Goal: Task Accomplishment & Management: Manage account settings

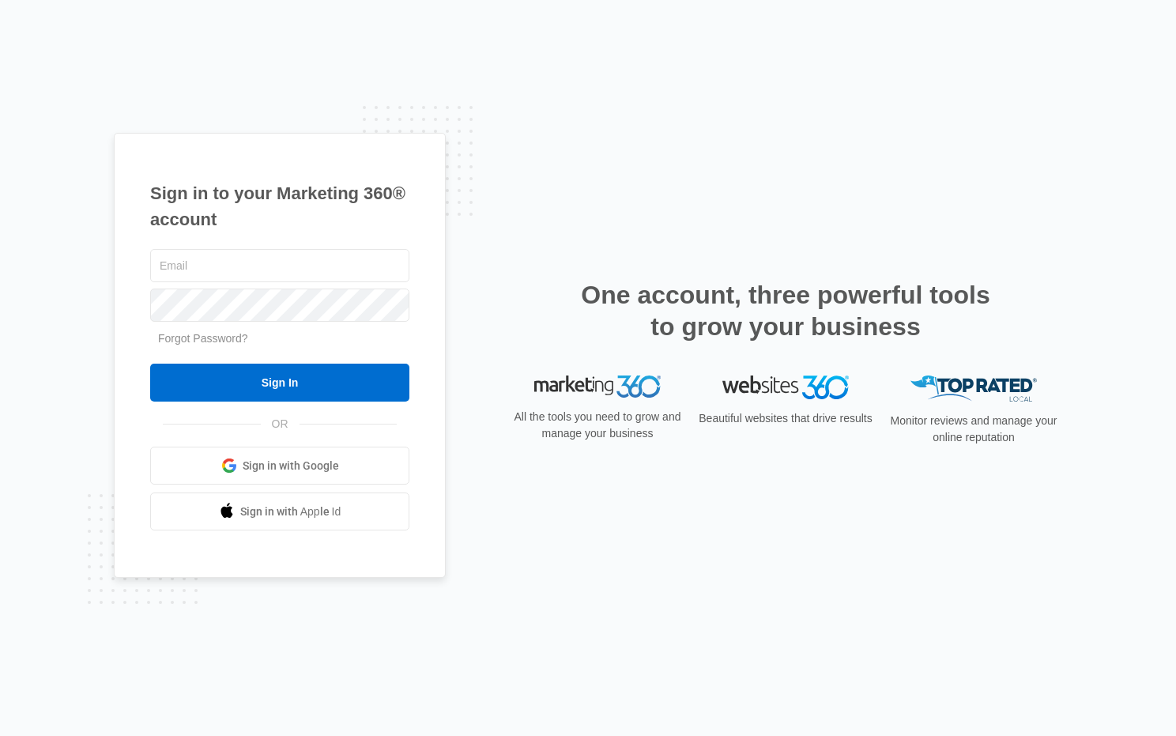
type input "[EMAIL_ADDRESS][DOMAIN_NAME]"
click at [450, 208] on div "Sign in to your Marketing 360® account boschplumbingllc@gmail.com Forgot Passwo…" at bounding box center [588, 368] width 949 height 471
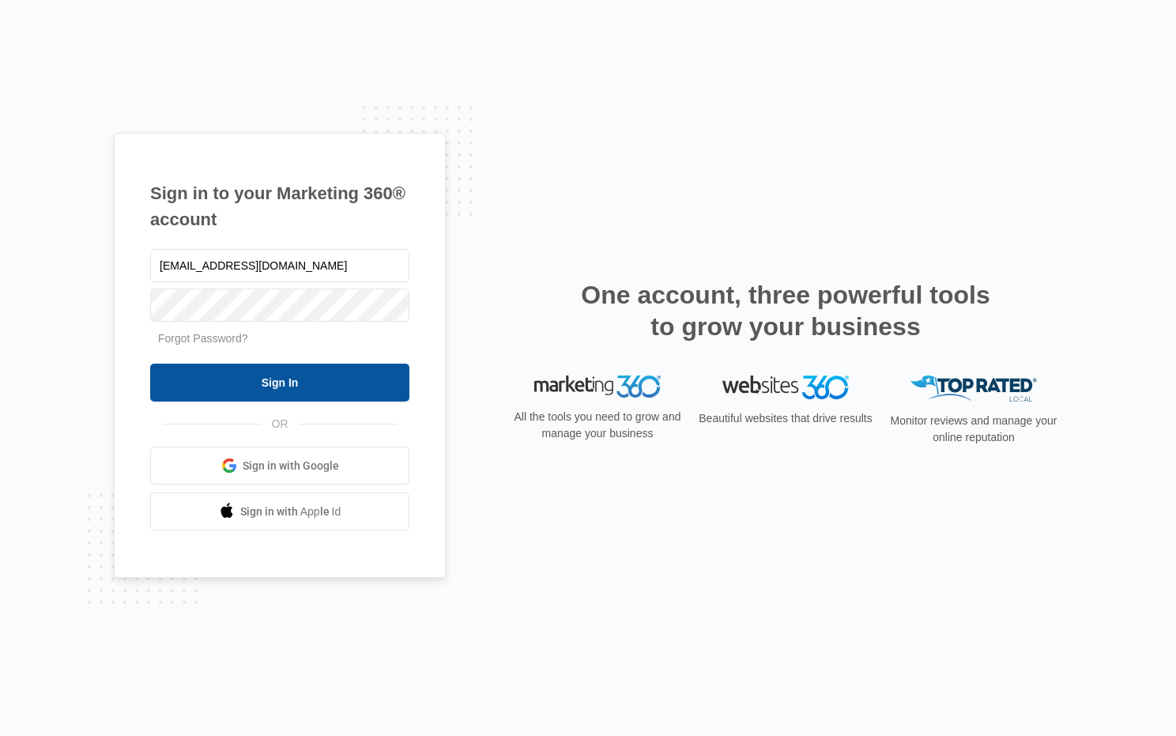
click at [284, 373] on input "Sign In" at bounding box center [279, 383] width 259 height 38
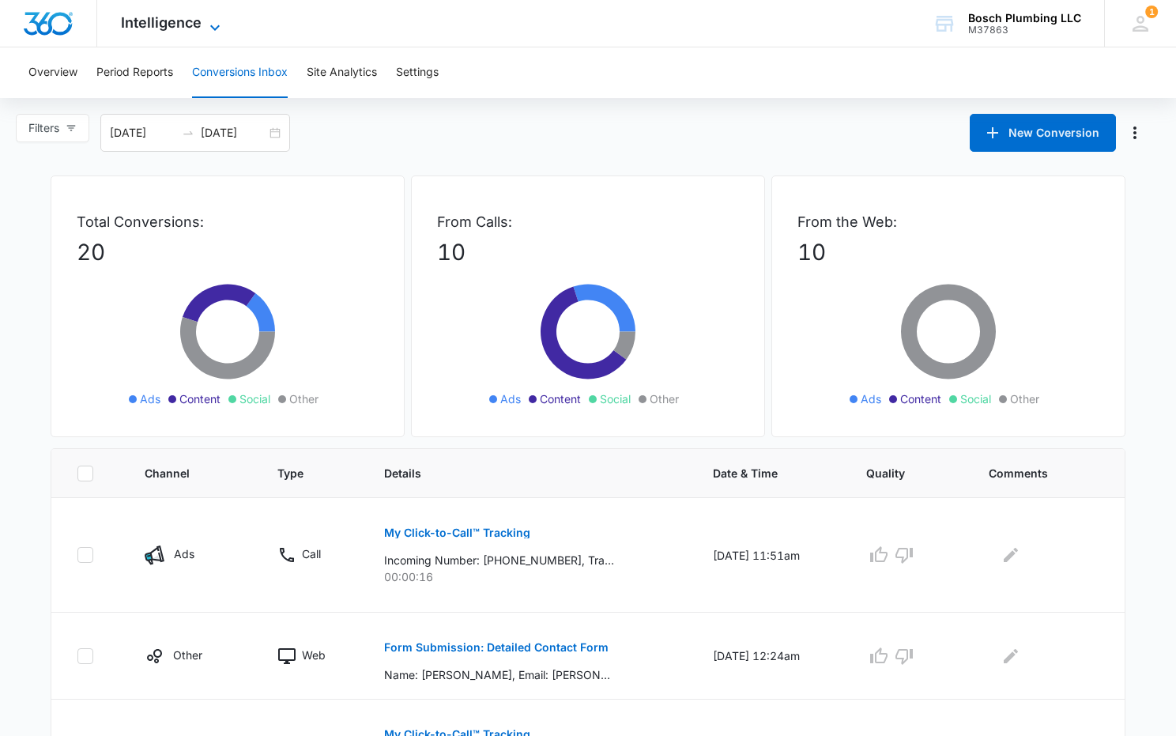
click at [219, 24] on icon at bounding box center [215, 27] width 19 height 19
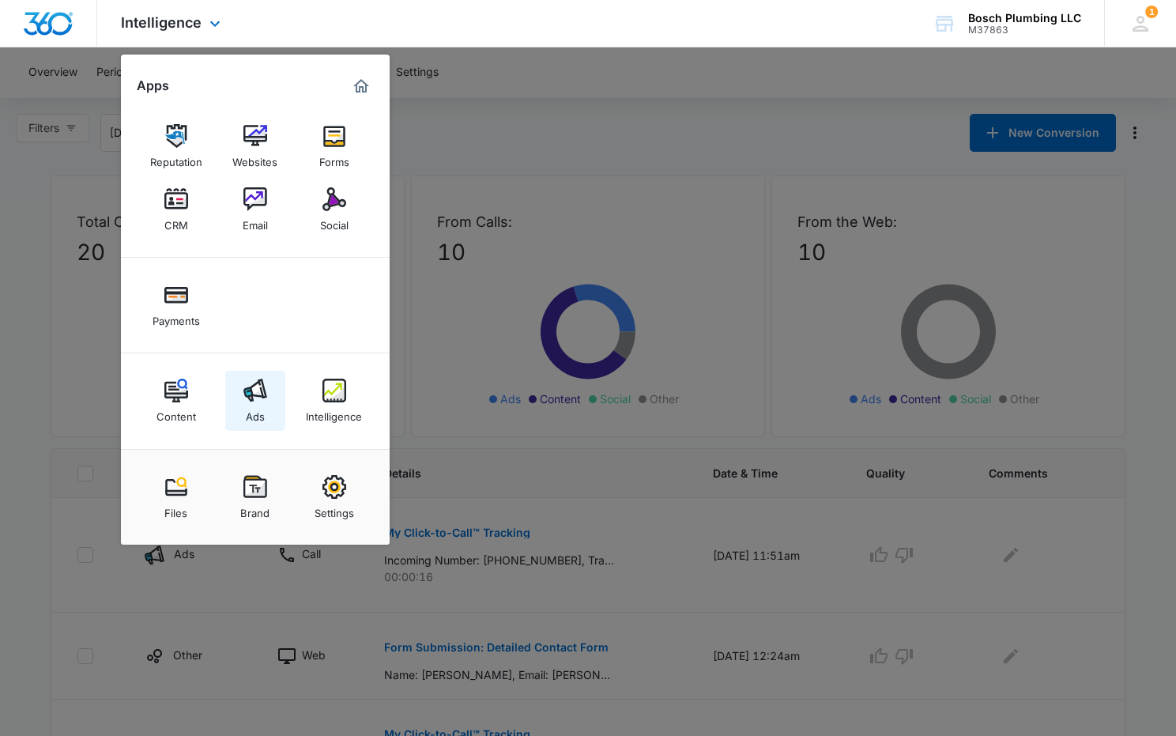
click at [241, 398] on link "Ads" at bounding box center [255, 401] width 60 height 60
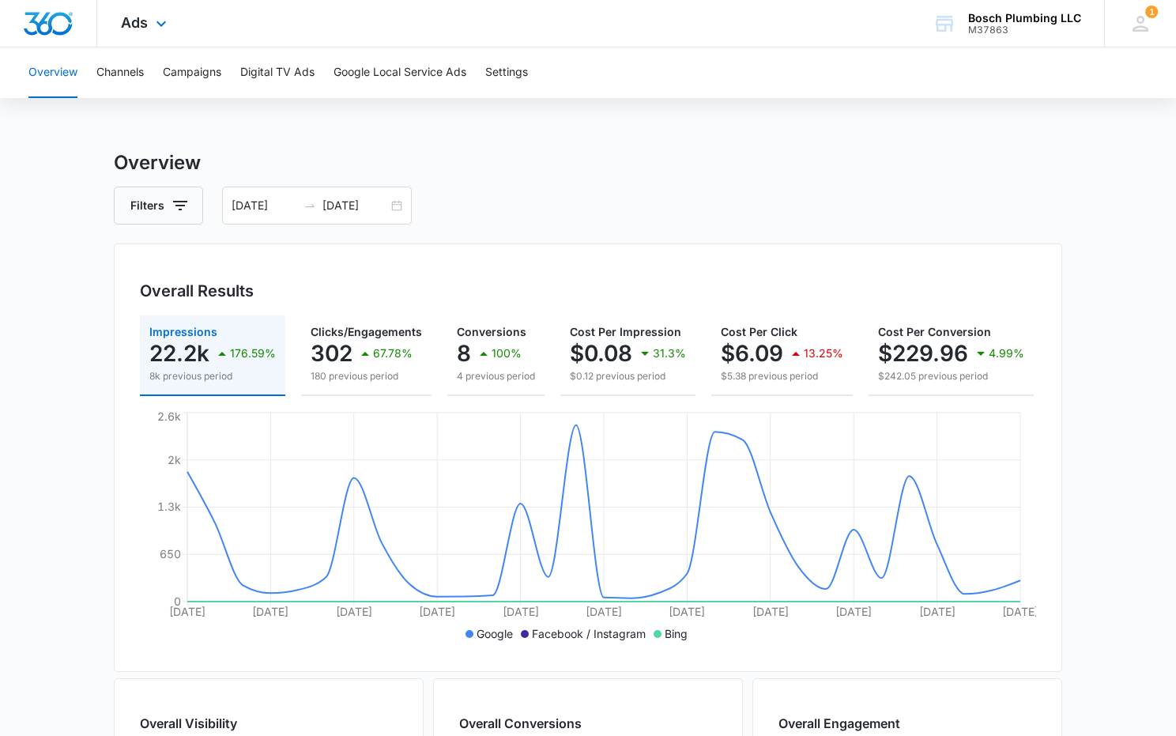
click at [150, 25] on div "Ads Apps Reputation Websites Forms CRM Email Social Payments Content Ads Intell…" at bounding box center [145, 23] width 97 height 47
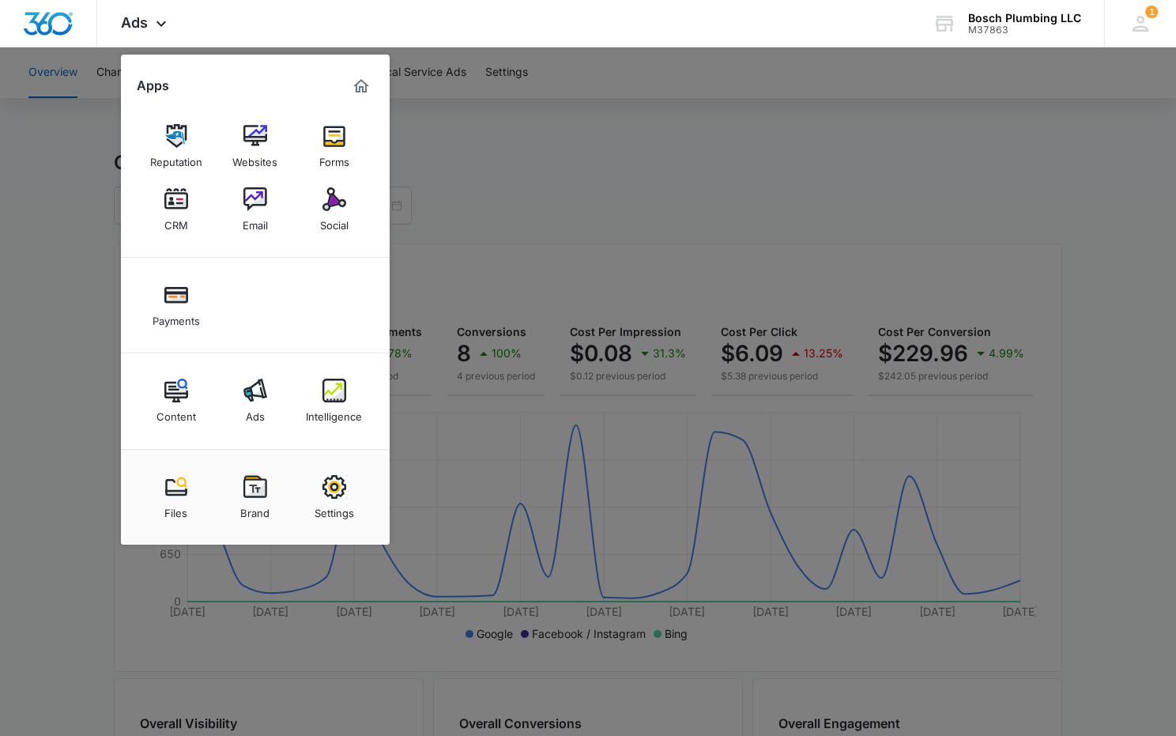
click at [179, 390] on img at bounding box center [176, 391] width 24 height 24
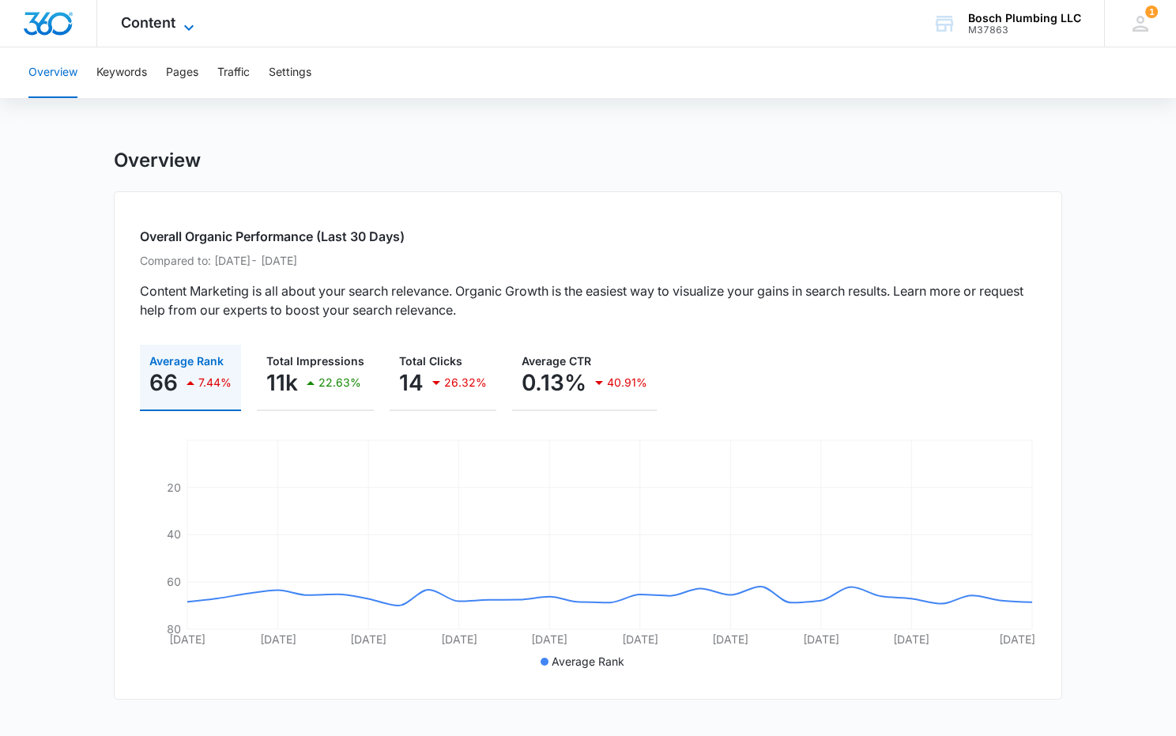
click at [183, 28] on icon at bounding box center [188, 27] width 19 height 19
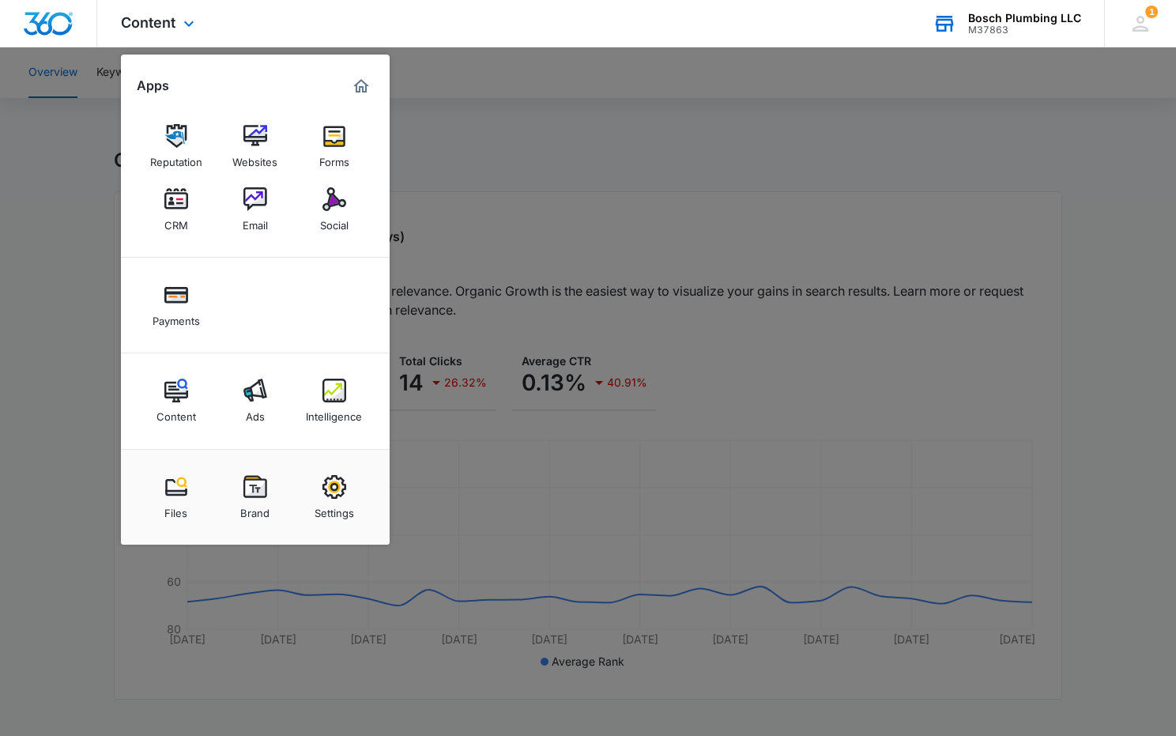
click at [1053, 23] on div "Bosch Plumbing LLC" at bounding box center [1024, 18] width 113 height 13
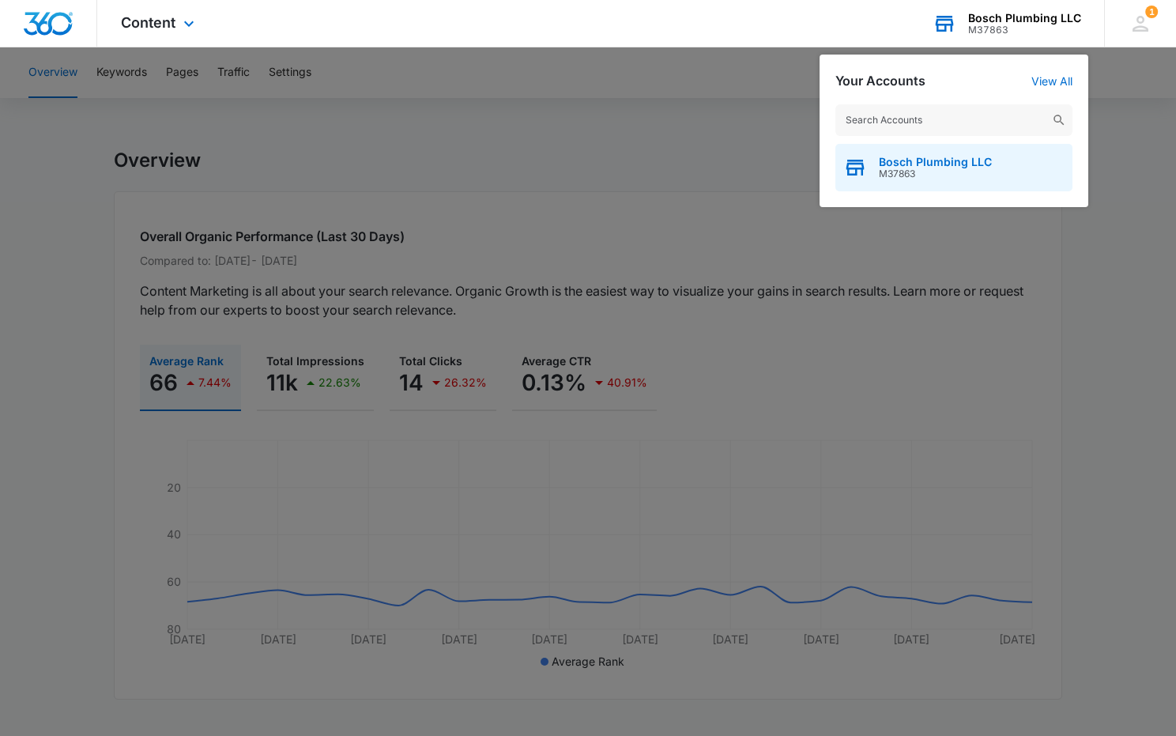
click at [983, 167] on span "Bosch Plumbing LLC" at bounding box center [935, 162] width 113 height 13
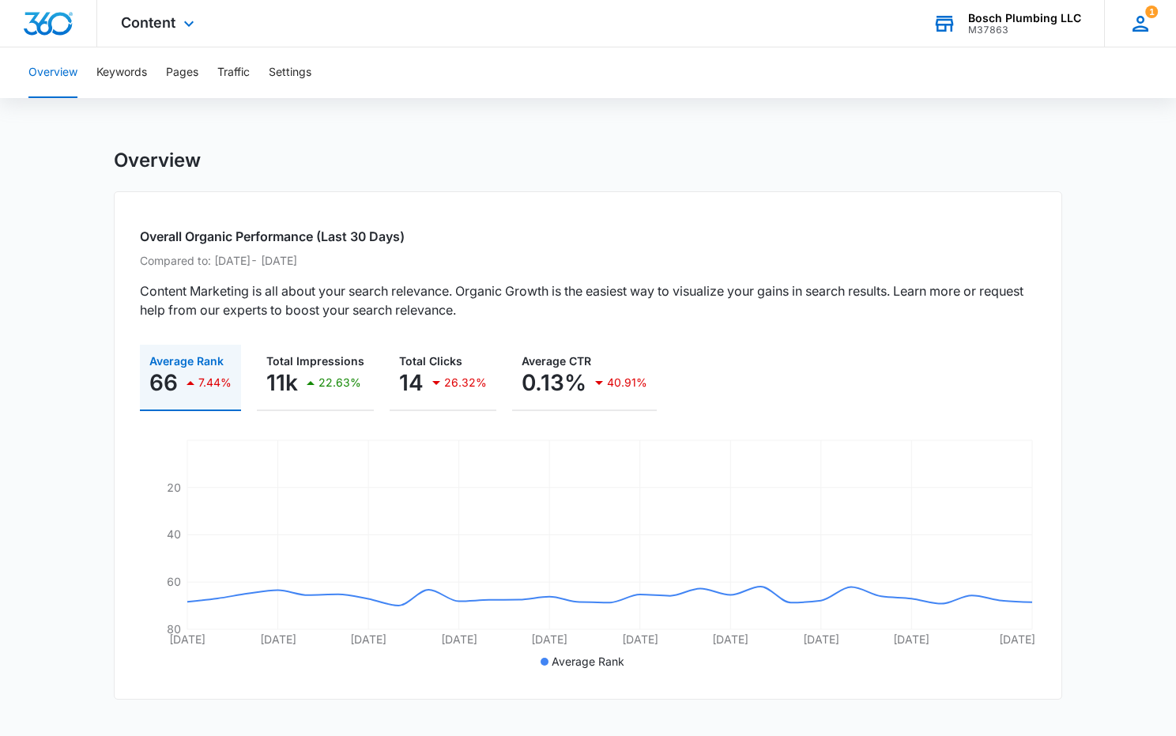
click at [1143, 23] on icon at bounding box center [1141, 24] width 24 height 24
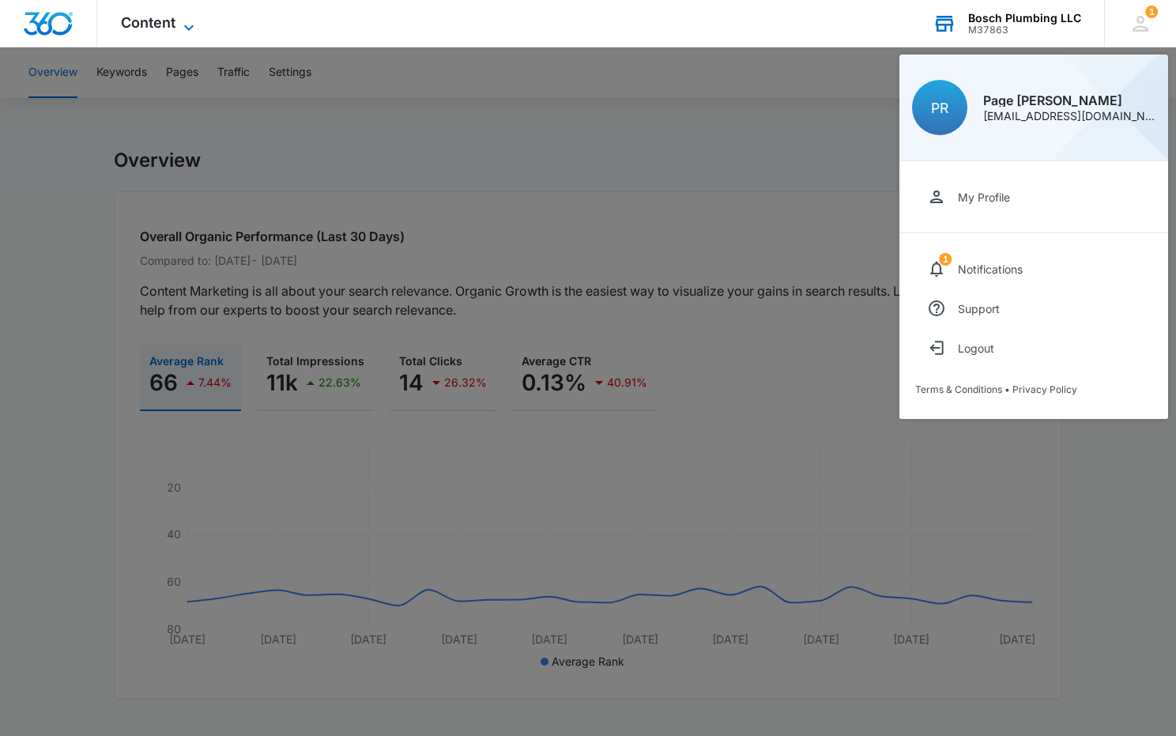
click at [187, 21] on icon at bounding box center [188, 27] width 19 height 19
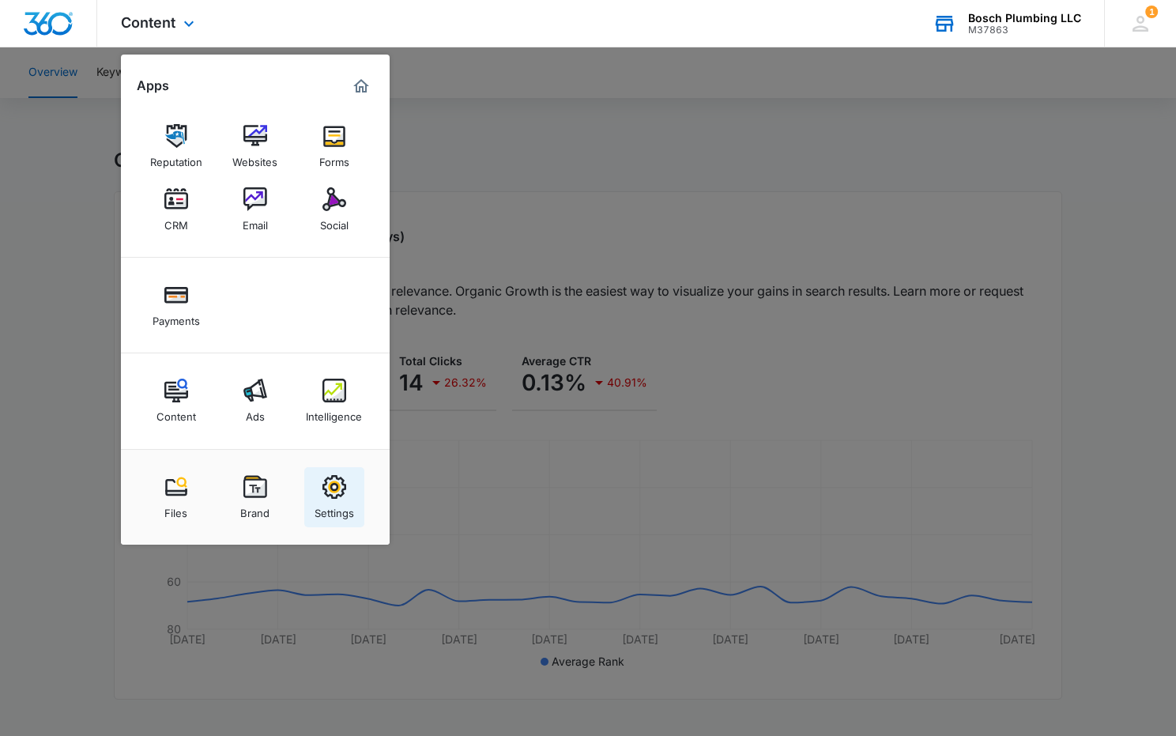
click at [338, 494] on img at bounding box center [335, 487] width 24 height 24
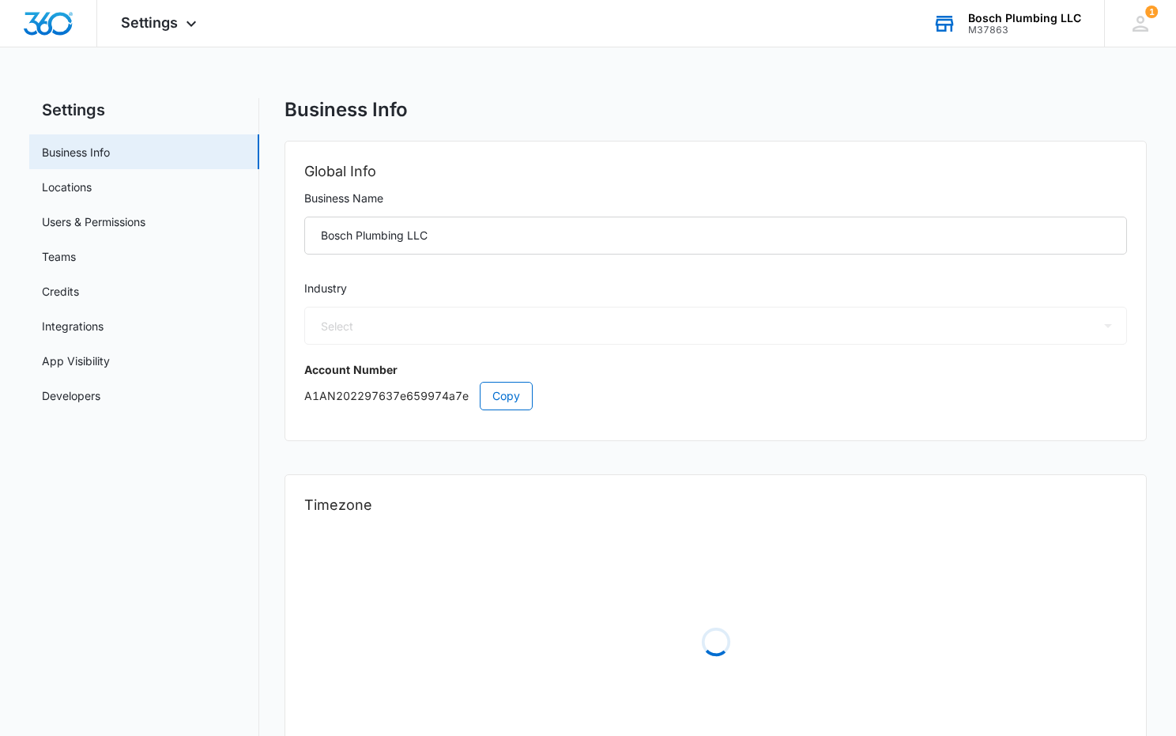
select select "8"
select select "US"
select select "America/Los_Angeles"
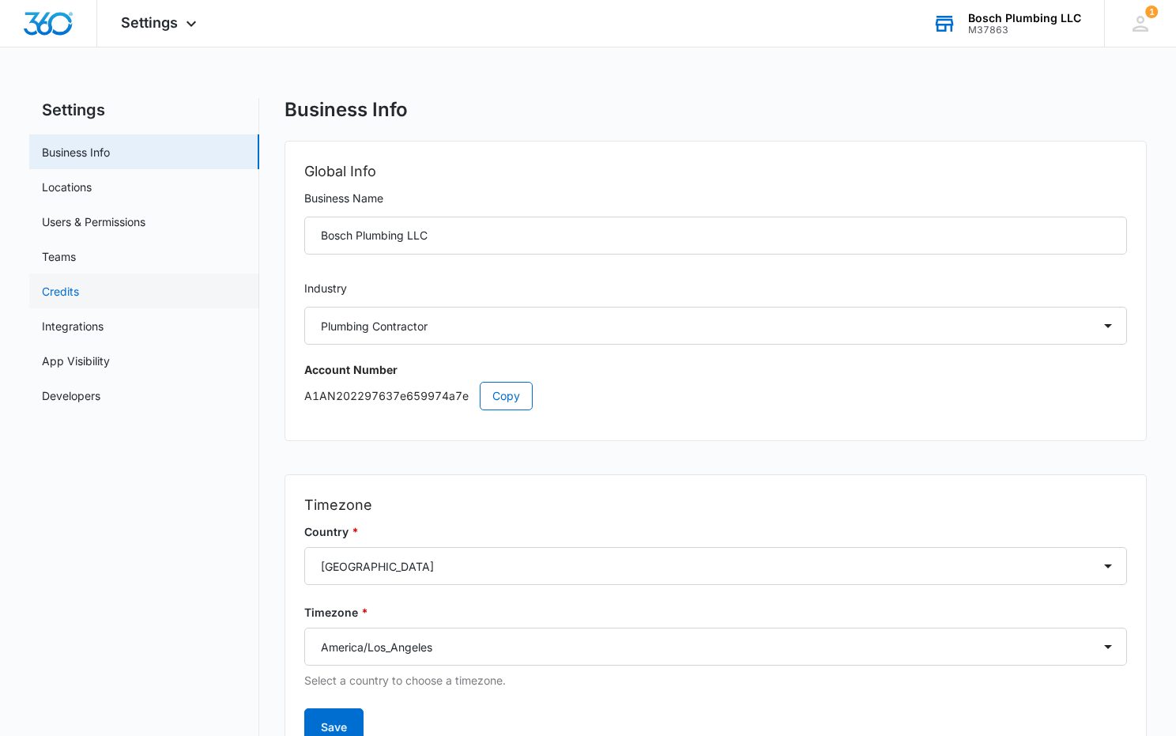
click at [70, 287] on link "Credits" at bounding box center [60, 291] width 37 height 17
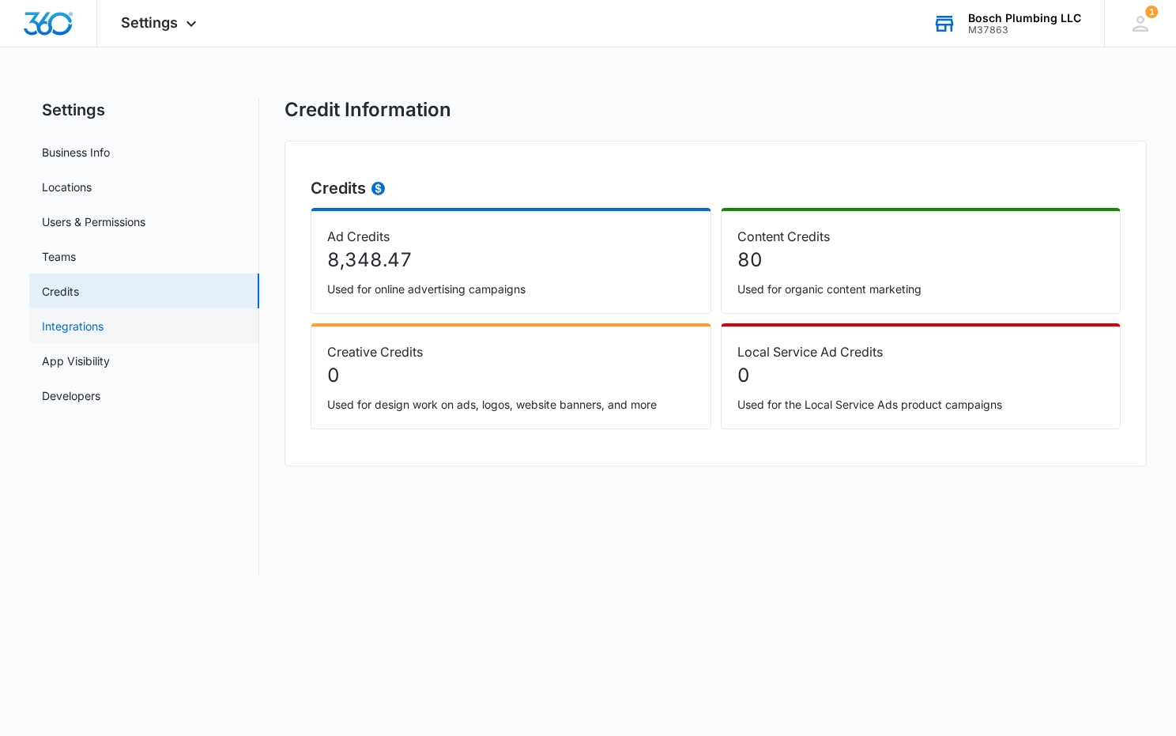
click at [104, 325] on link "Integrations" at bounding box center [73, 326] width 62 height 17
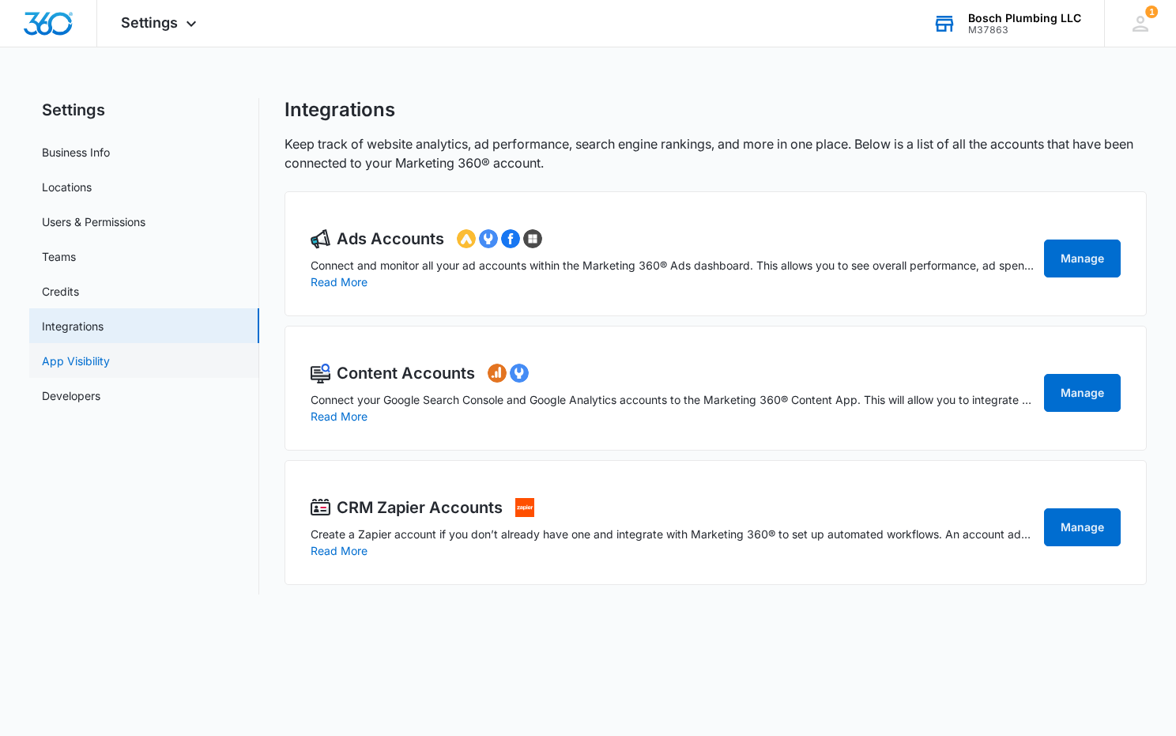
click at [103, 369] on link "App Visibility" at bounding box center [76, 361] width 68 height 17
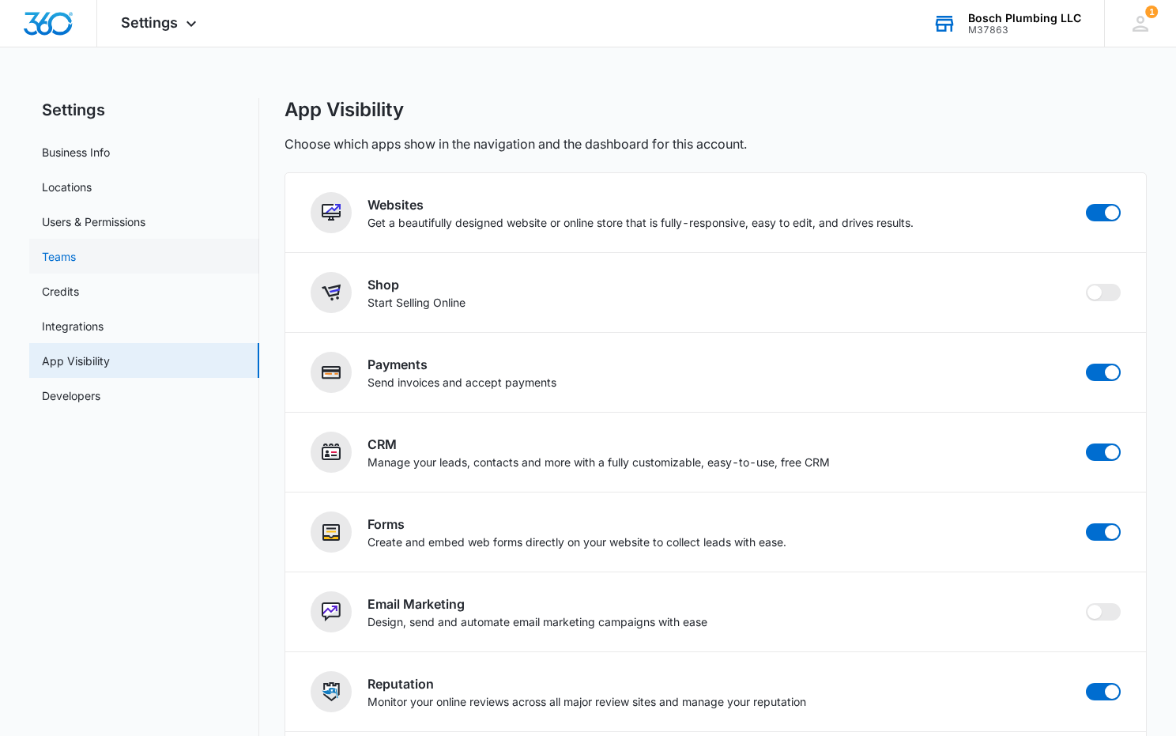
click at [76, 265] on link "Teams" at bounding box center [59, 256] width 34 height 17
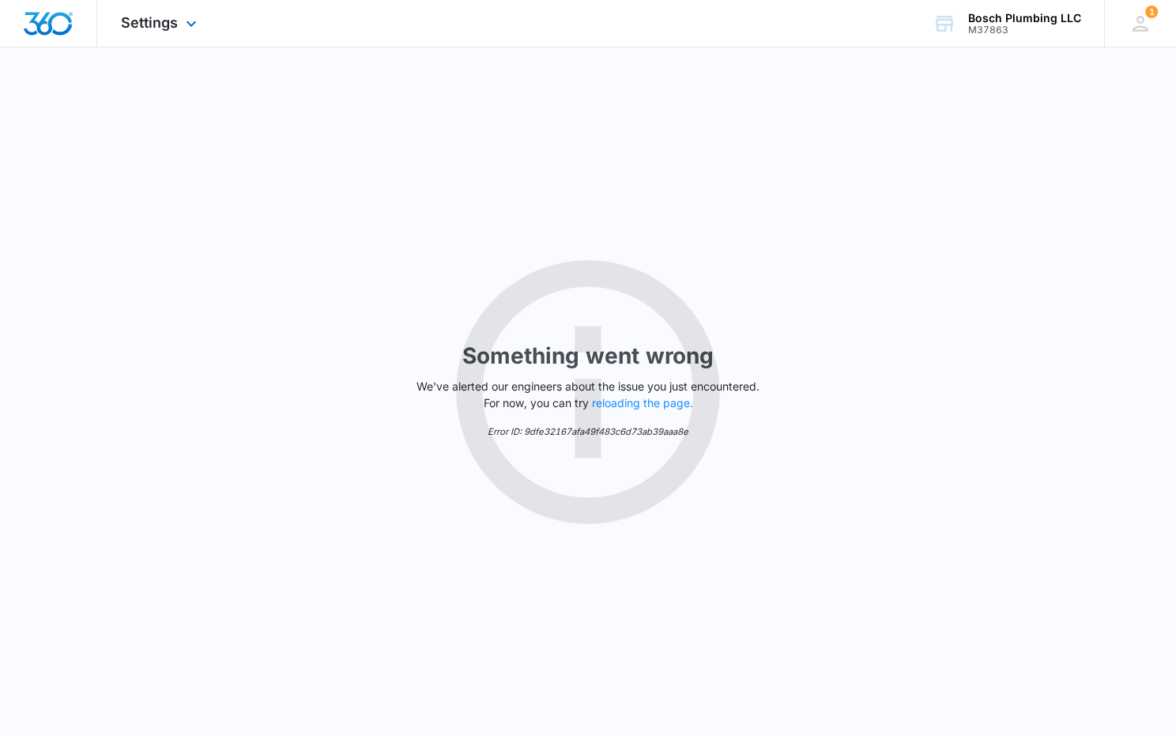
click at [179, 21] on div "Settings Apps Reputation Websites Forms CRM Email Social Payments Content Ads I…" at bounding box center [160, 23] width 127 height 47
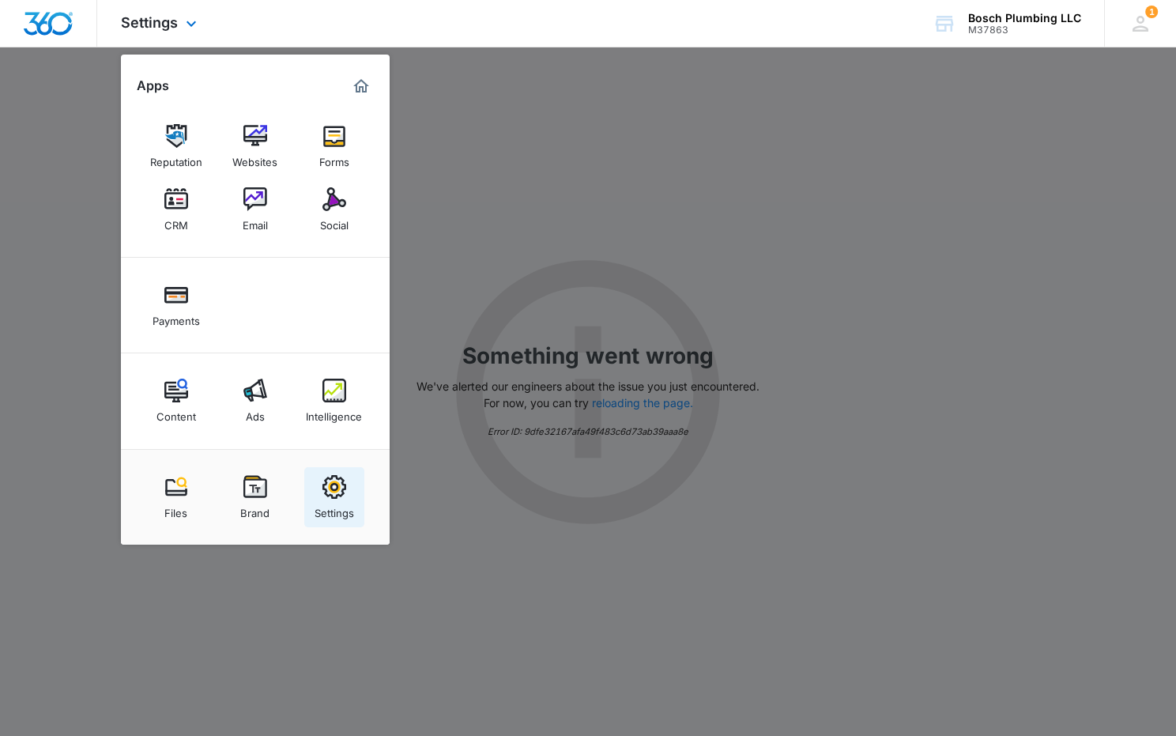
click at [323, 482] on img at bounding box center [335, 487] width 24 height 24
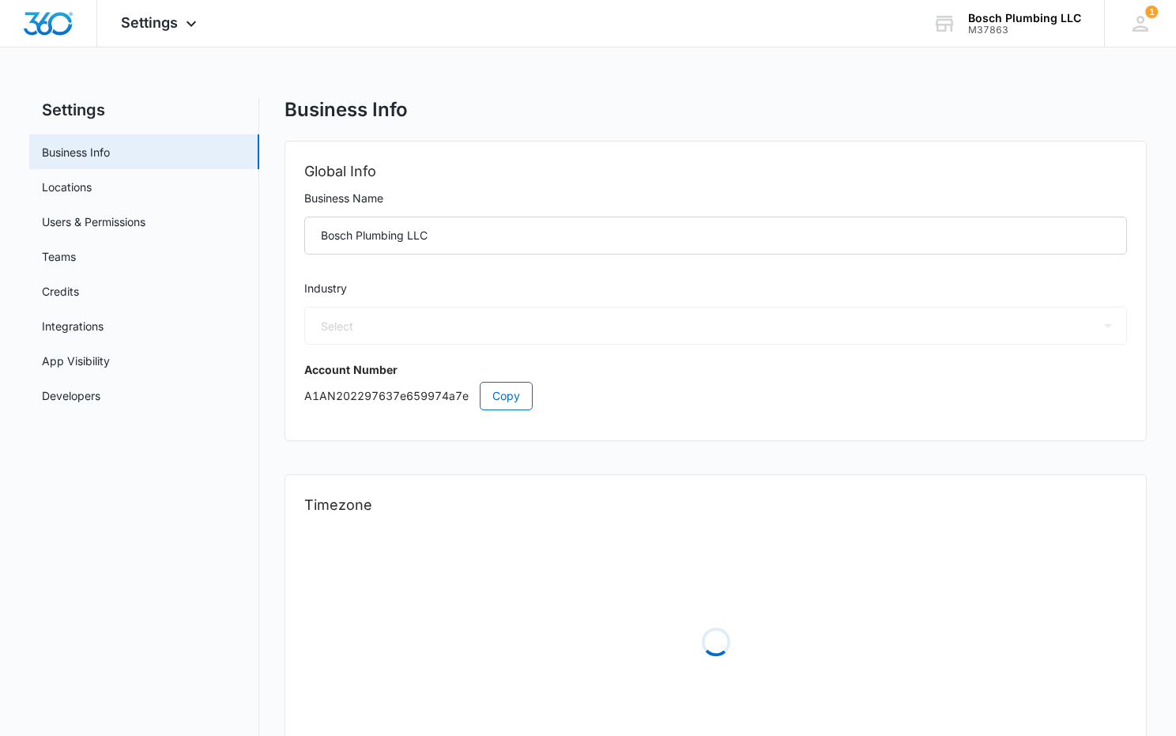
select select "8"
select select "US"
select select "America/Los_Angeles"
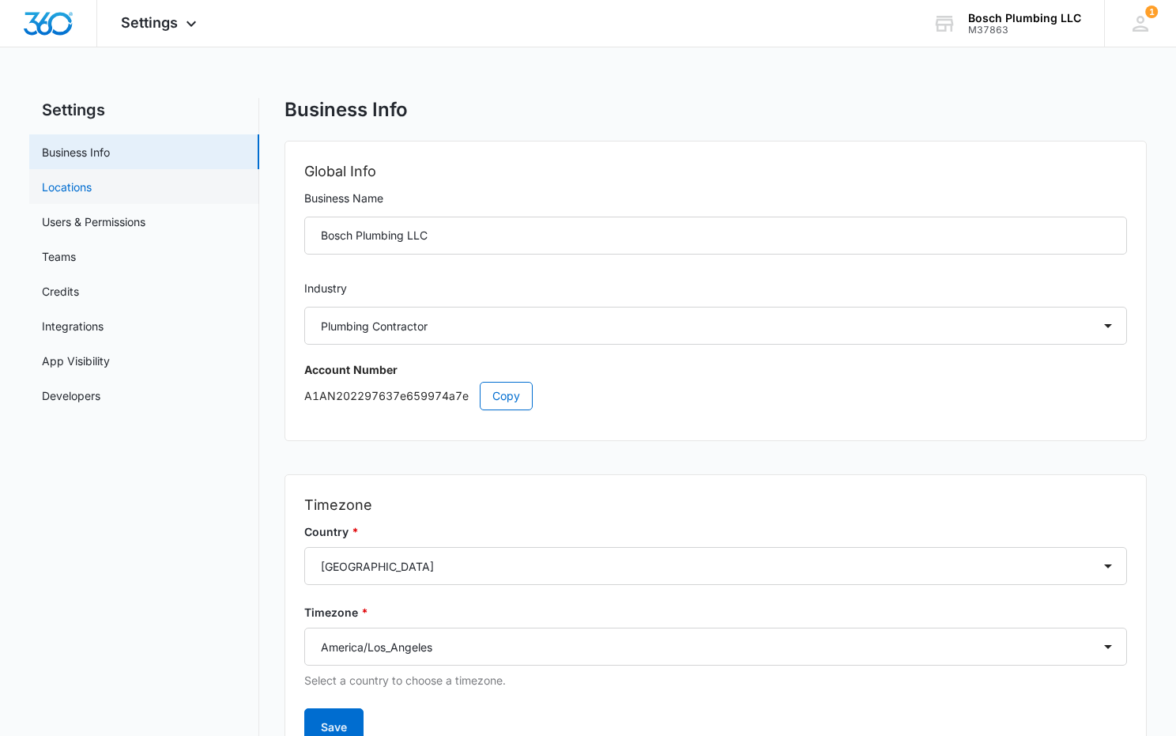
click at [76, 192] on link "Locations" at bounding box center [67, 187] width 50 height 17
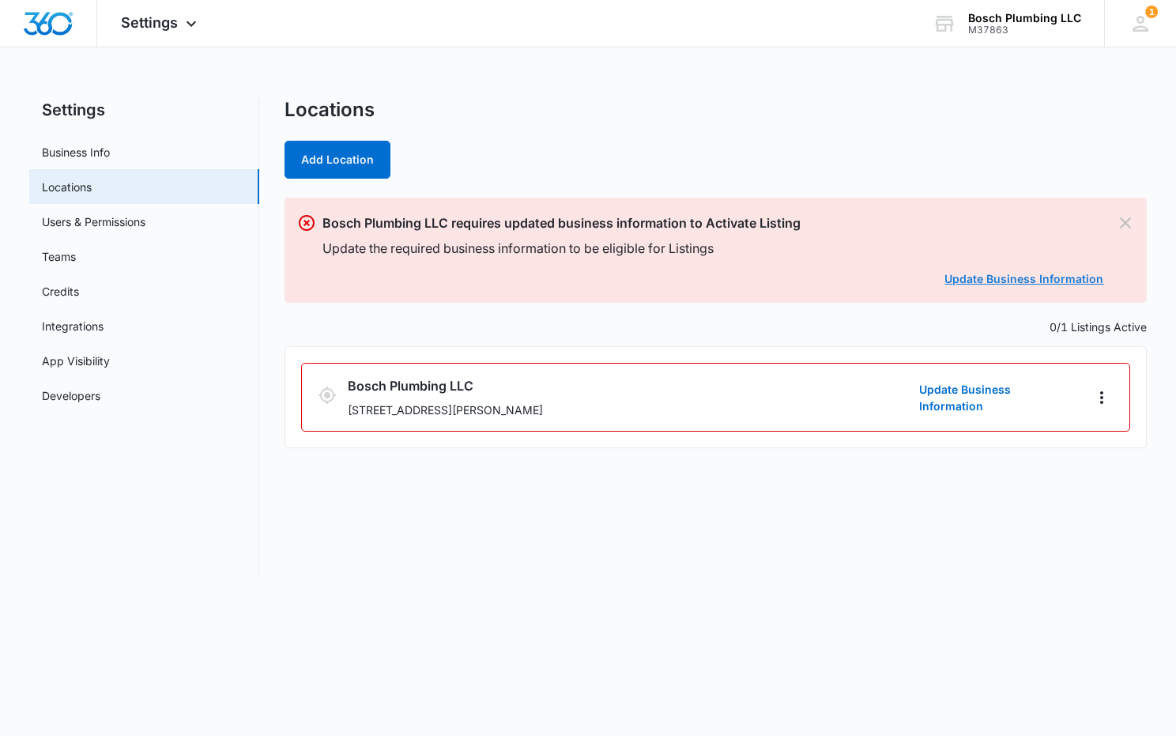
click at [983, 276] on link "Update Business Information" at bounding box center [1024, 278] width 159 height 13
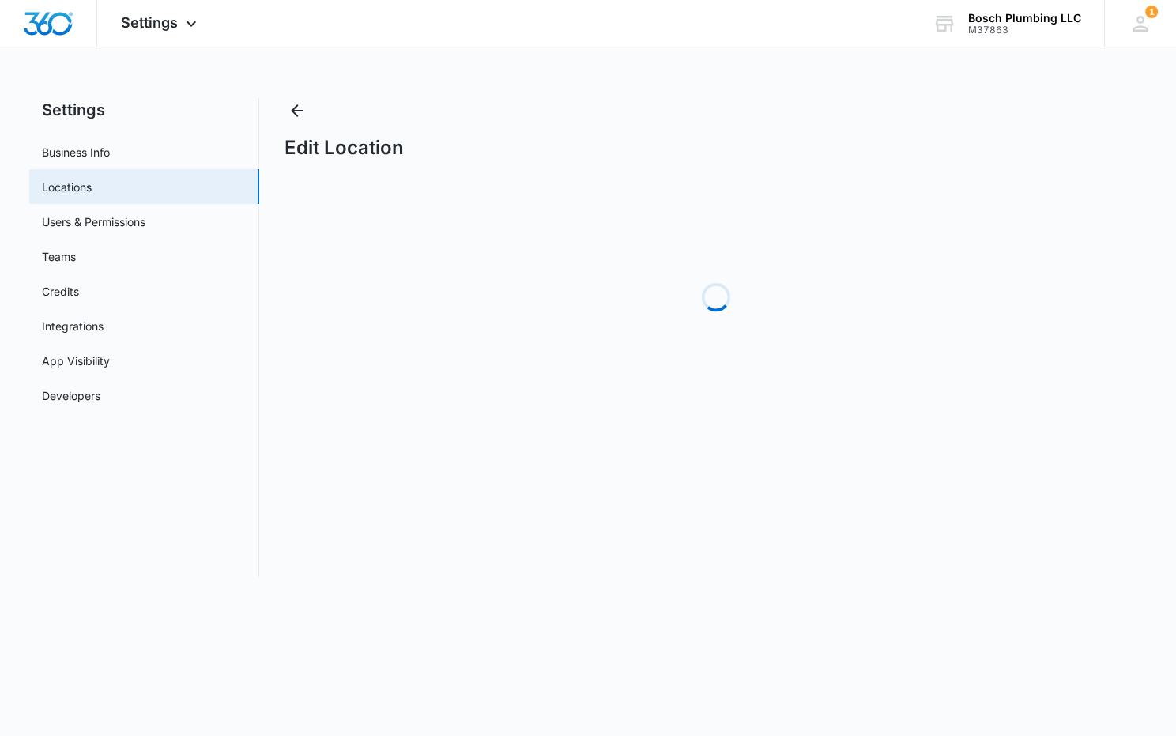
select select "[US_STATE]"
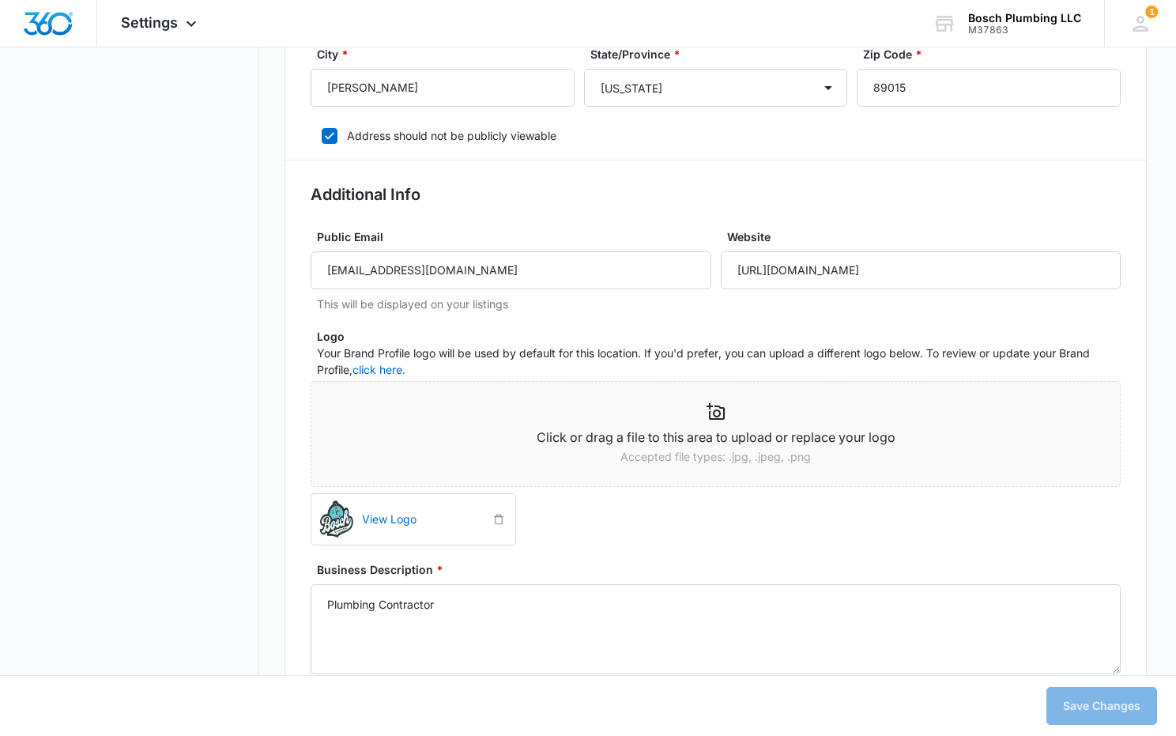
scroll to position [732, 0]
click at [941, 275] on input "[URL][DOMAIN_NAME]" at bounding box center [921, 269] width 400 height 38
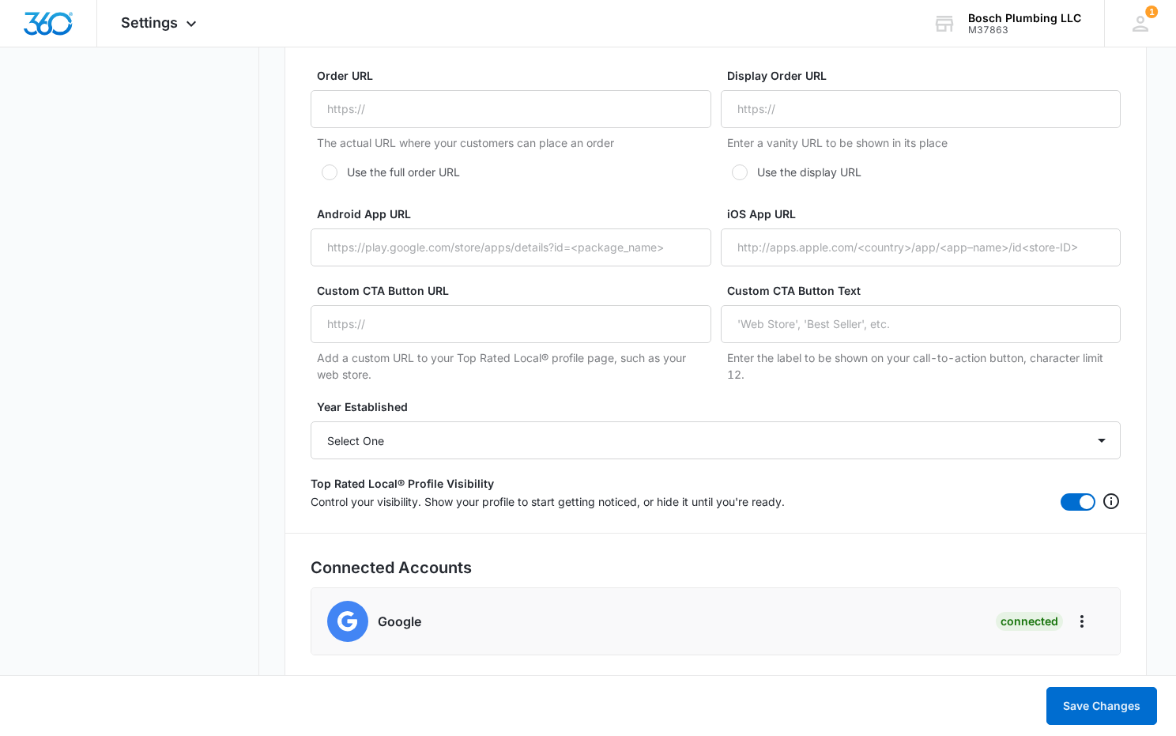
scroll to position [2923, 0]
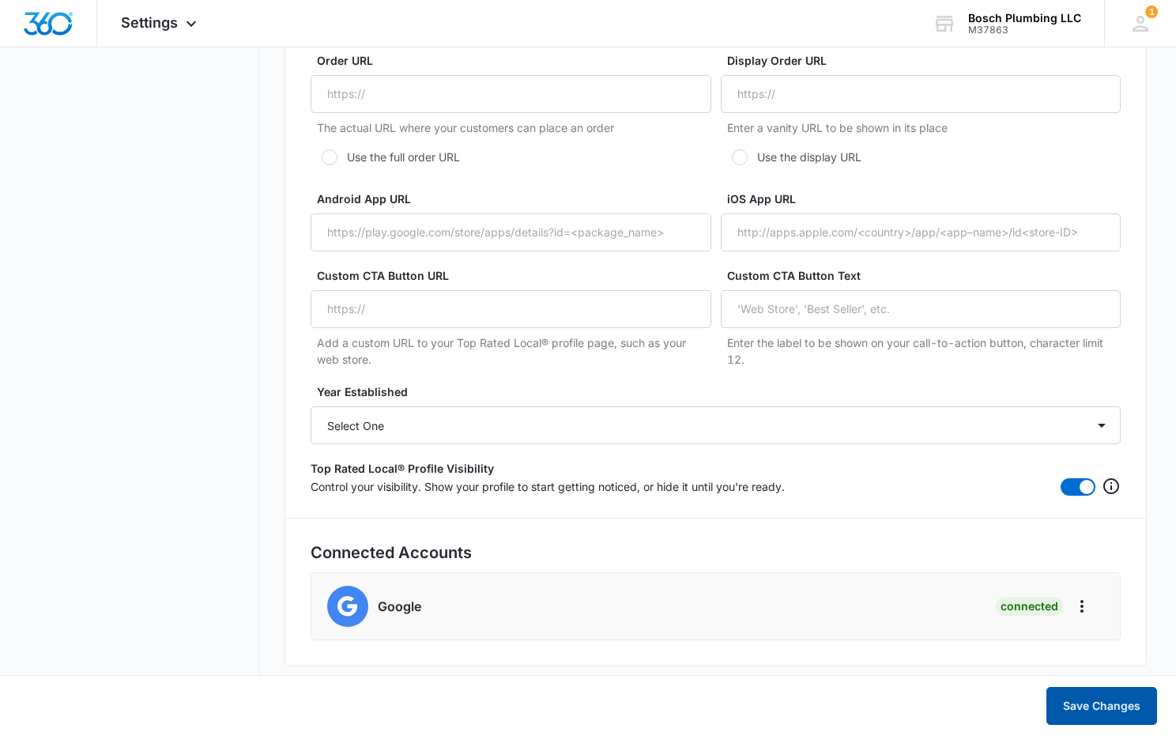
type input "[URL][DOMAIN_NAME]"
click at [1086, 712] on button "Save Changes" at bounding box center [1102, 706] width 111 height 38
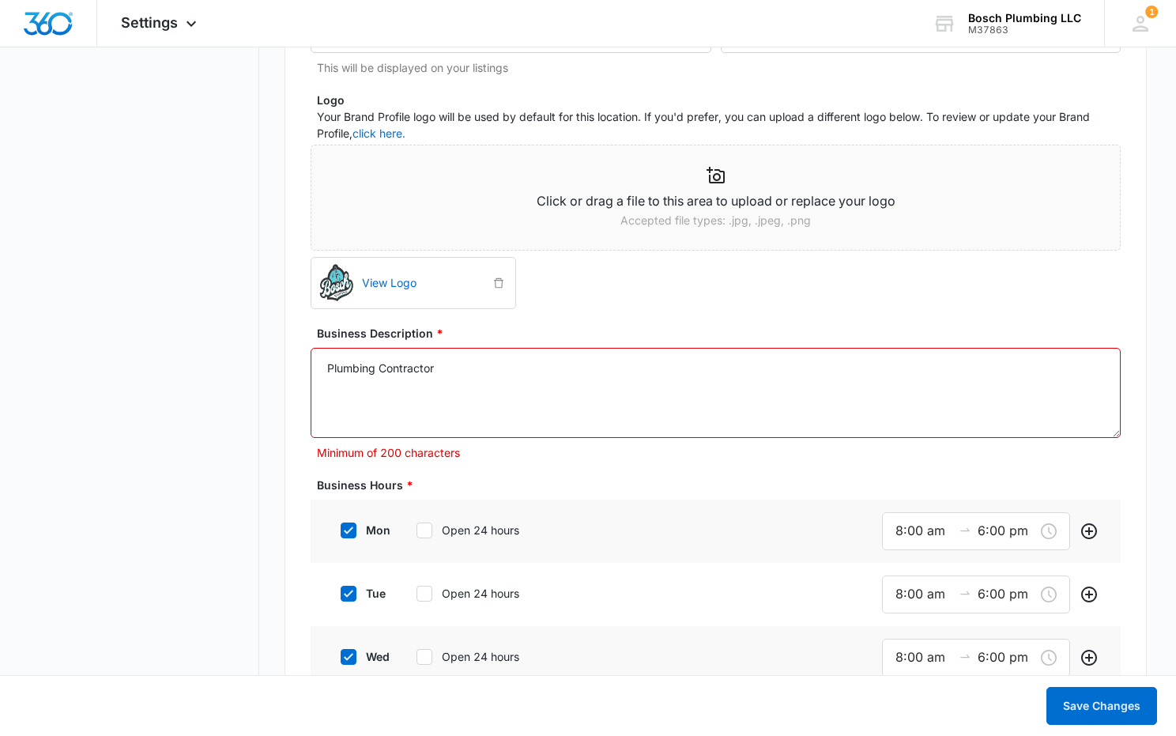
click at [640, 374] on textarea "Plumbing Contractor" at bounding box center [716, 393] width 810 height 90
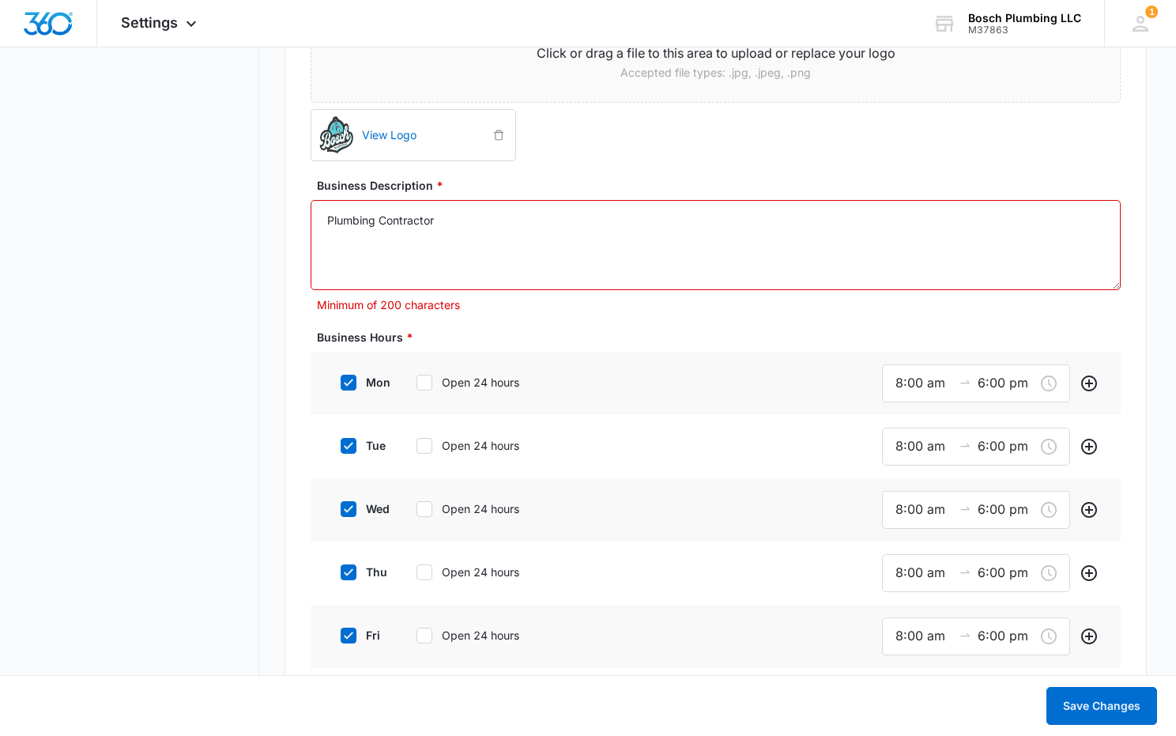
scroll to position [1112, 0]
click at [596, 226] on textarea "Plumbing Contractor" at bounding box center [716, 247] width 810 height 90
paste textarea "Bosch Plumbing is a family-owned plumbing company in [GEOGRAPHIC_DATA], providi…"
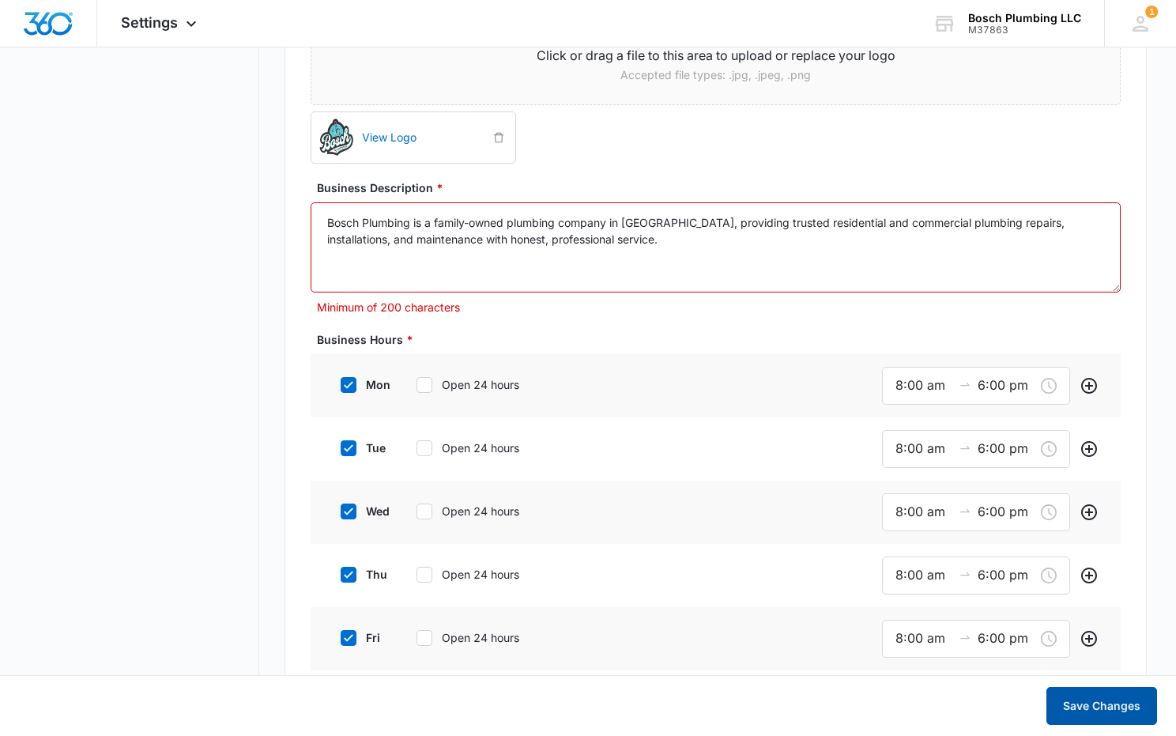
click at [1130, 710] on button "Save Changes" at bounding box center [1102, 706] width 111 height 38
click at [602, 236] on textarea "Bosch Plumbing is a family-owned plumbing company in [GEOGRAPHIC_DATA], providi…" at bounding box center [716, 247] width 810 height 90
paste textarea "proudly serving [GEOGRAPHIC_DATA] and [PERSON_NAME]. We provide trusted residen…"
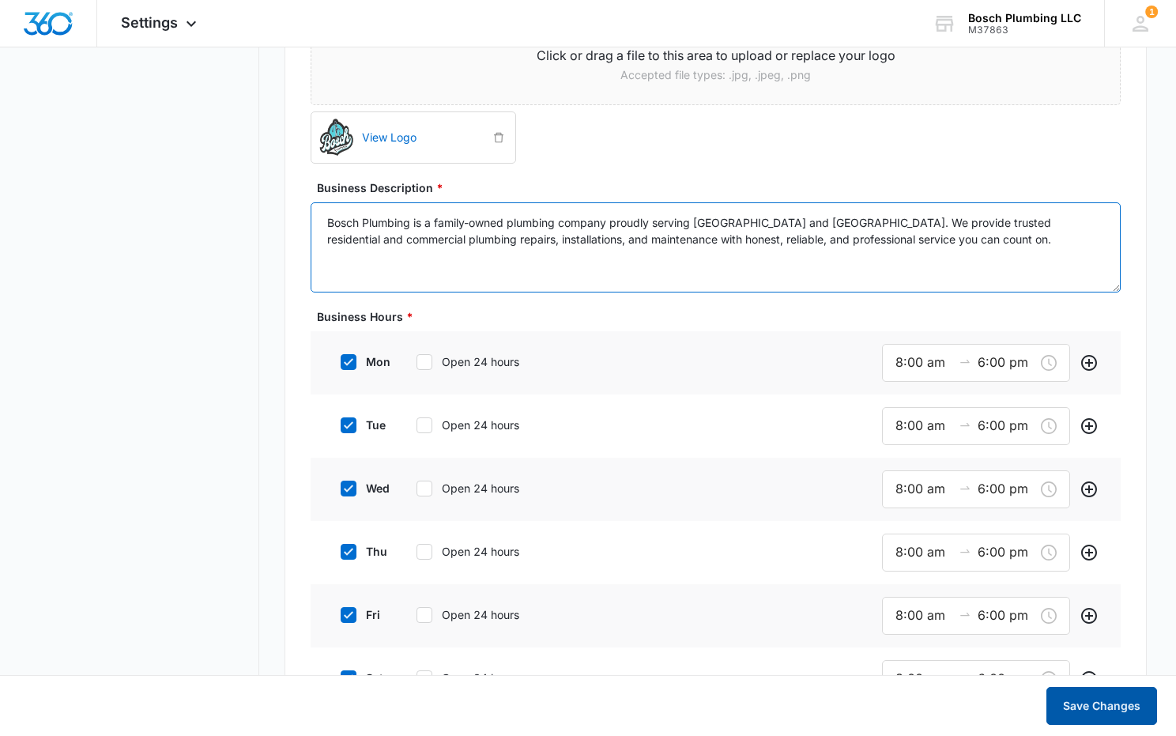
type textarea "Bosch Plumbing is a family-owned plumbing company proudly serving [GEOGRAPHIC_D…"
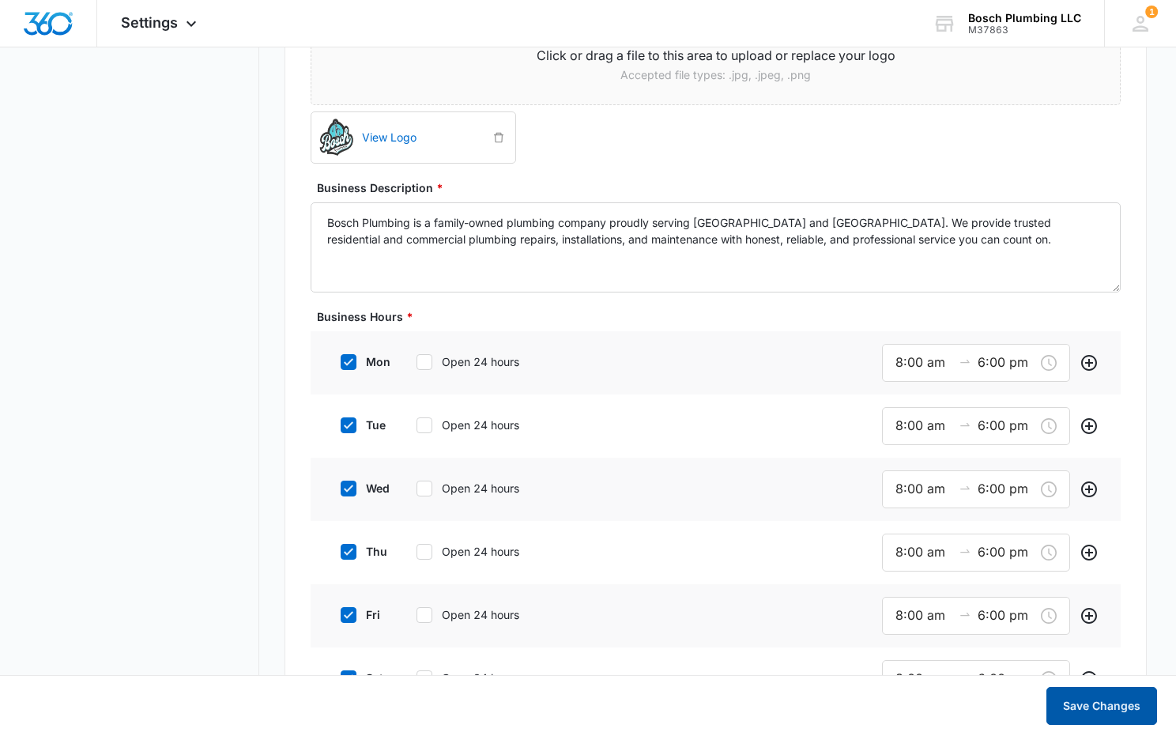
click at [1119, 705] on button "Save Changes" at bounding box center [1102, 706] width 111 height 38
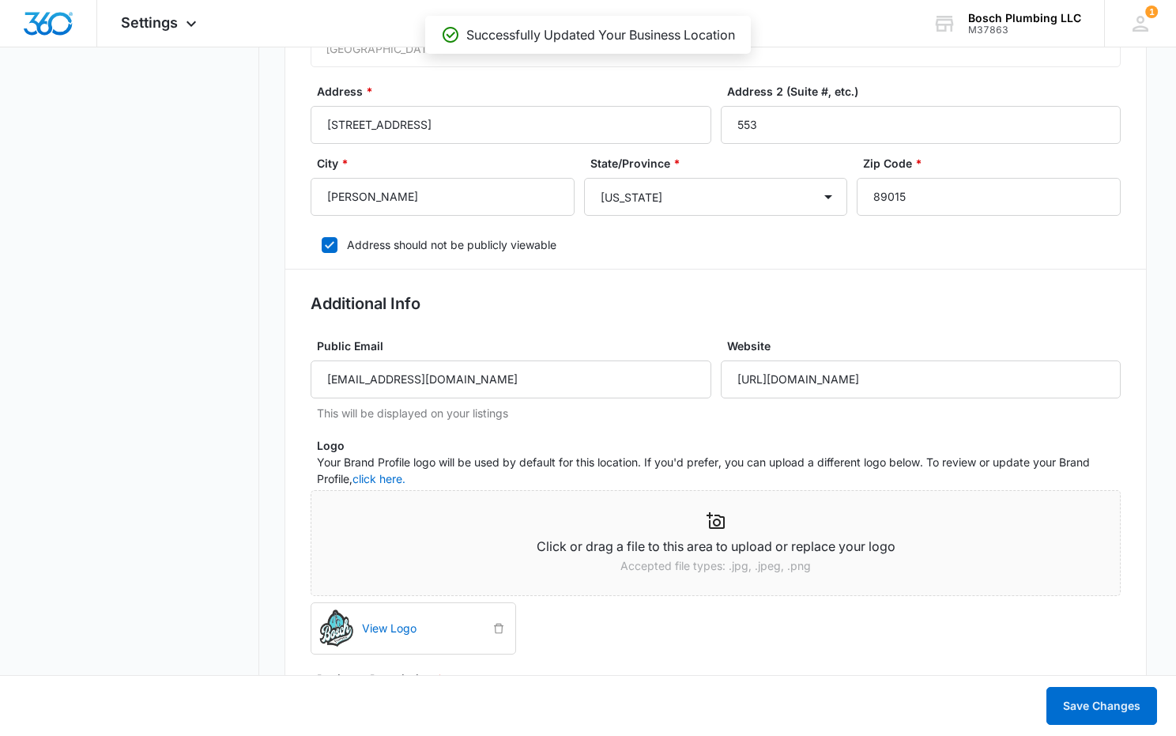
scroll to position [0, 0]
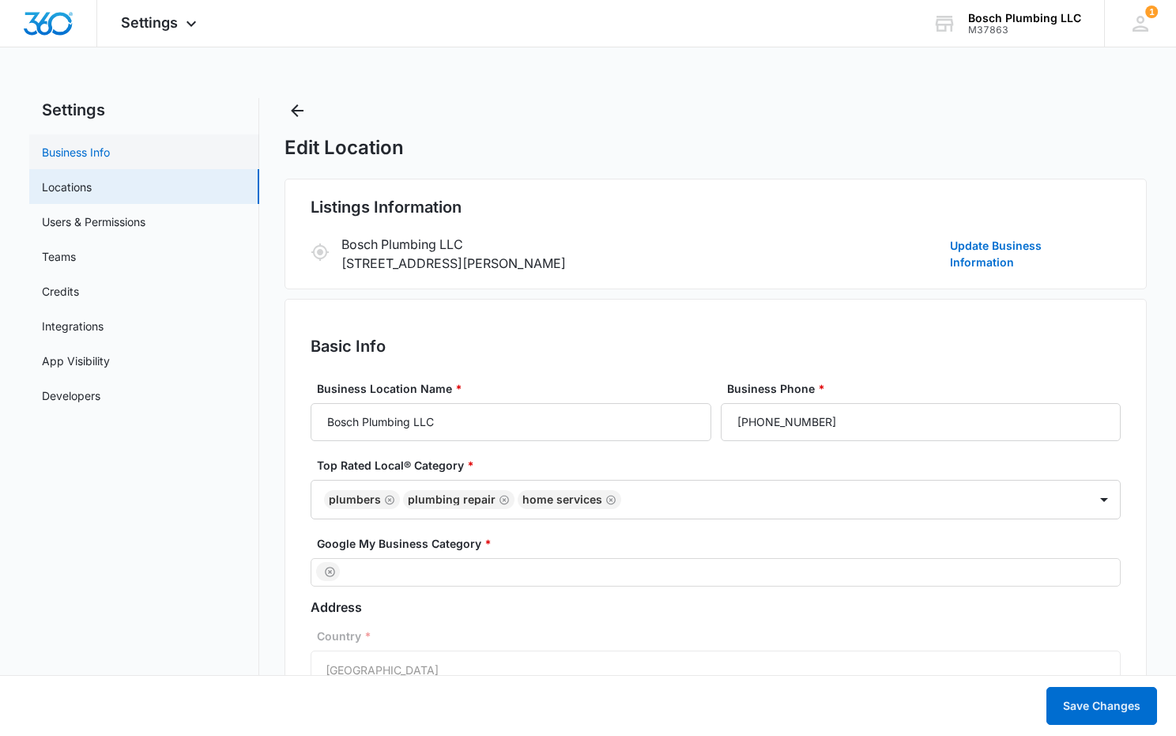
click at [76, 144] on link "Business Info" at bounding box center [76, 152] width 68 height 17
select select "8"
select select "US"
select select "America/Los_Angeles"
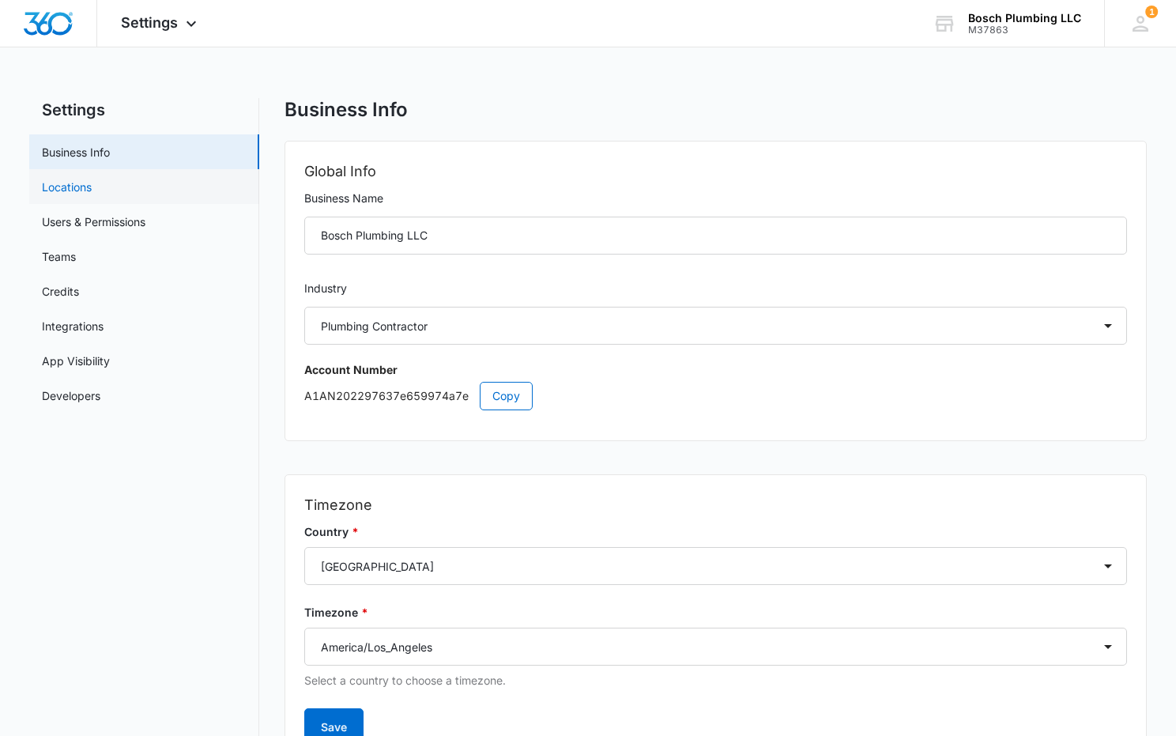
click at [81, 184] on link "Locations" at bounding box center [67, 187] width 50 height 17
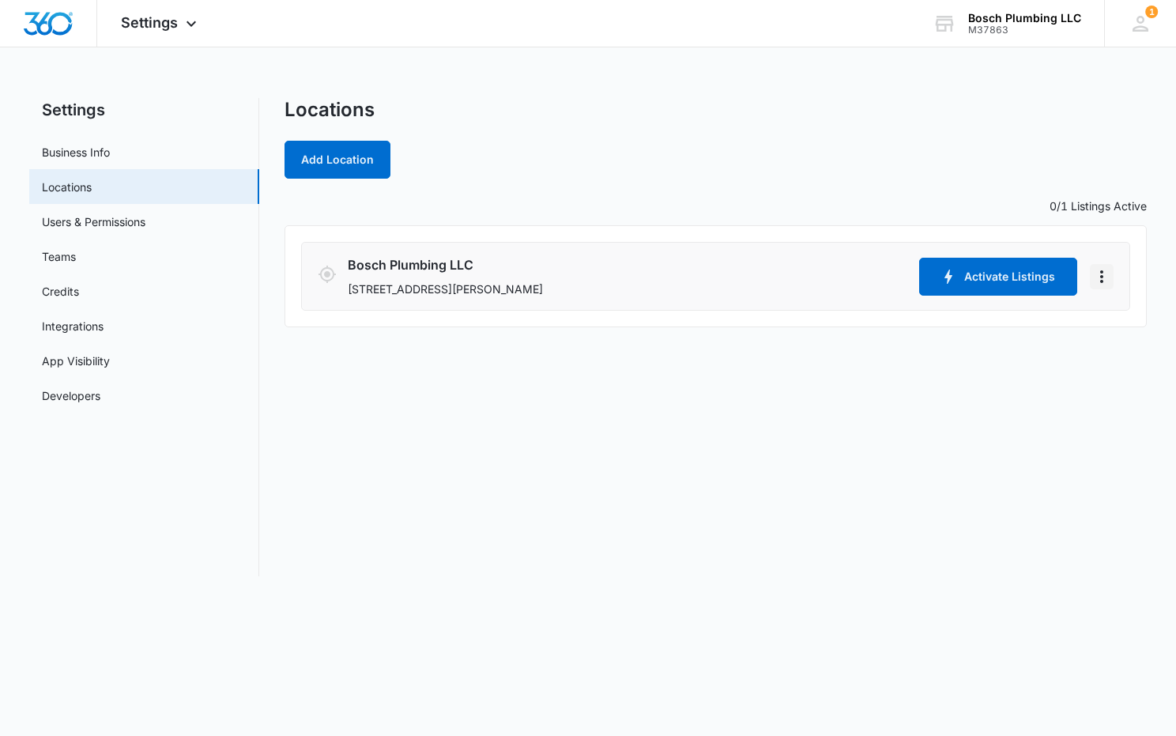
click at [1098, 275] on icon "Actions" at bounding box center [1101, 276] width 19 height 19
click at [819, 169] on div "Add Location" at bounding box center [716, 160] width 862 height 38
click at [988, 278] on button "Activate Listings" at bounding box center [998, 277] width 158 height 38
